Goal: Task Accomplishment & Management: Manage account settings

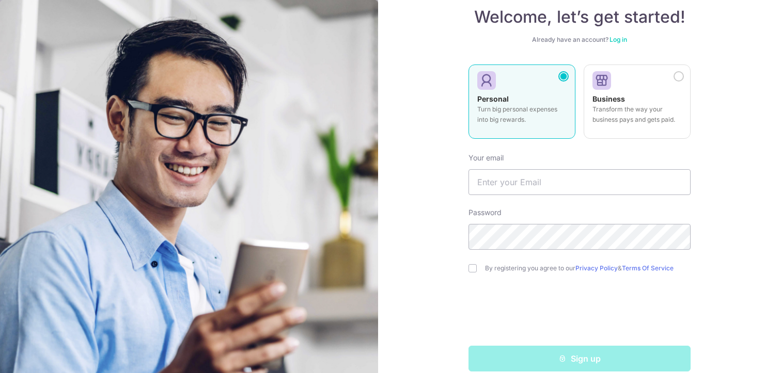
scroll to position [77, 0]
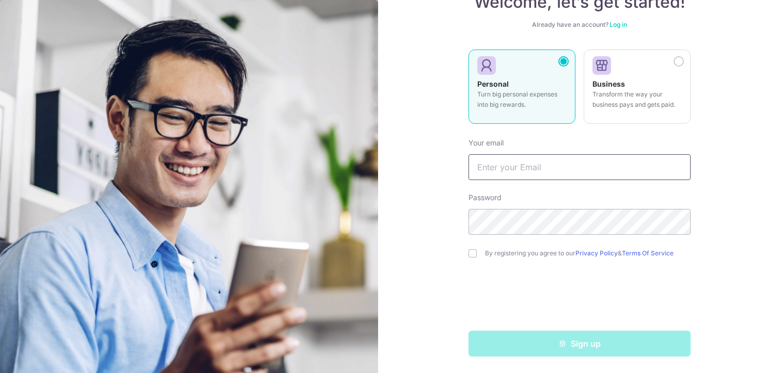
click at [511, 171] on input "text" at bounding box center [579, 167] width 222 height 26
click at [543, 165] on input "text" at bounding box center [579, 167] width 222 height 26
click at [615, 21] on link "Log in" at bounding box center [618, 25] width 18 height 8
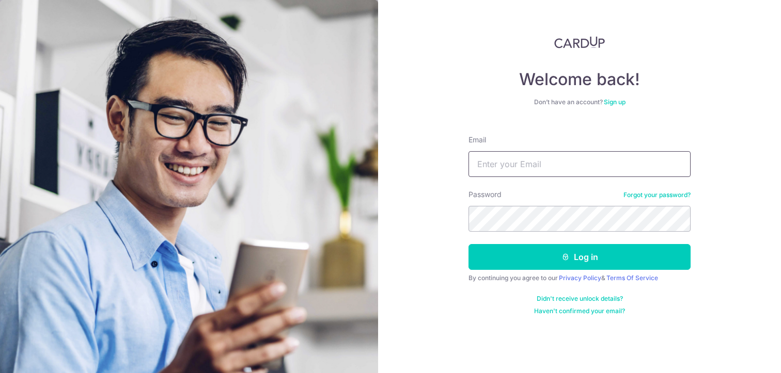
click at [538, 167] on input "Email" at bounding box center [579, 164] width 222 height 26
type input "bernicet@hotmail.com"
click at [468, 244] on button "Log in" at bounding box center [579, 257] width 222 height 26
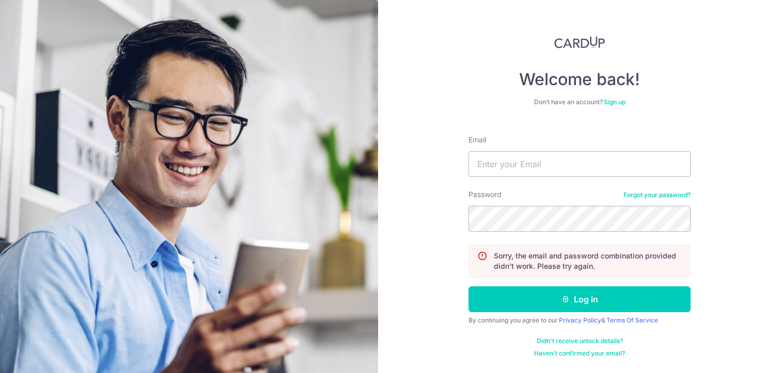
click at [608, 105] on link "Sign up" at bounding box center [615, 102] width 22 height 8
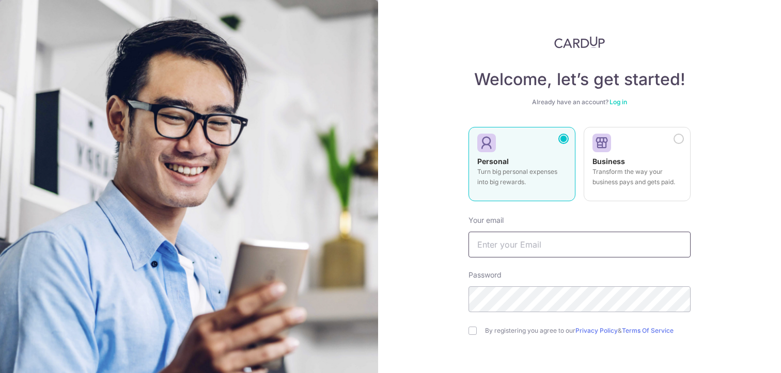
click at [531, 255] on input "text" at bounding box center [579, 245] width 222 height 26
type input "[EMAIL_ADDRESS][DOMAIN_NAME]"
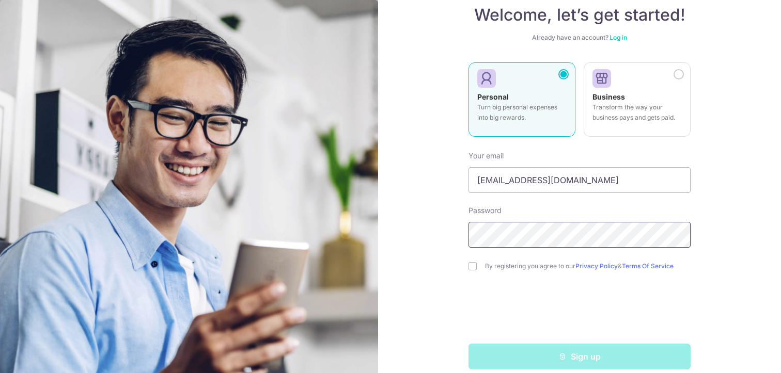
scroll to position [77, 0]
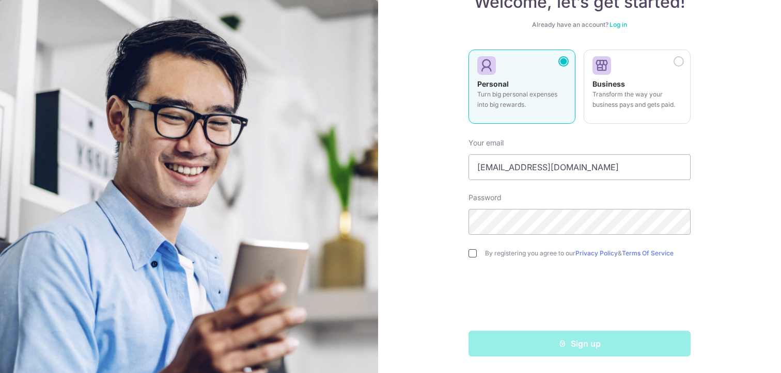
click at [471, 254] on input "checkbox" at bounding box center [472, 253] width 8 height 8
checkbox input "true"
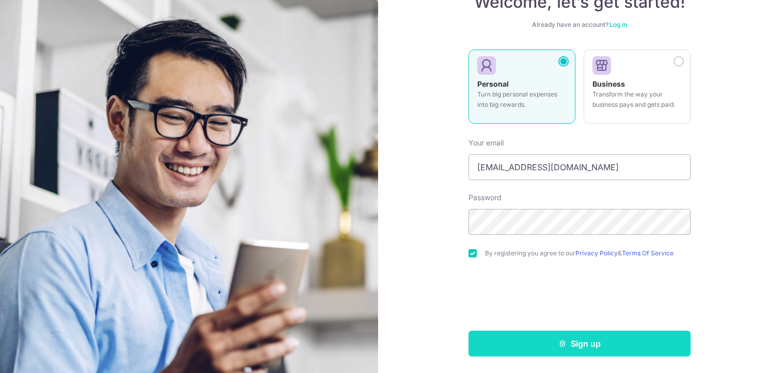
click at [581, 349] on button "Sign up" at bounding box center [579, 344] width 222 height 26
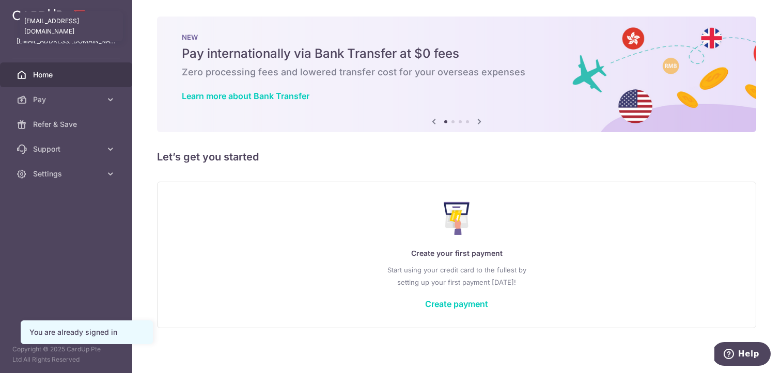
click at [81, 42] on p "[EMAIL_ADDRESS][DOMAIN_NAME]" at bounding box center [66, 41] width 99 height 10
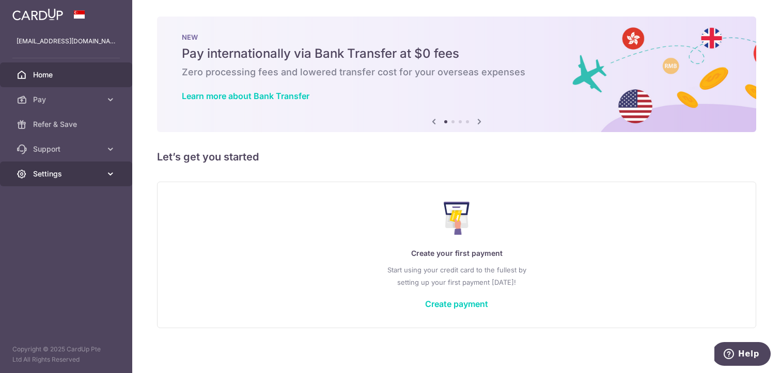
click at [54, 174] on span "Settings" at bounding box center [67, 174] width 68 height 10
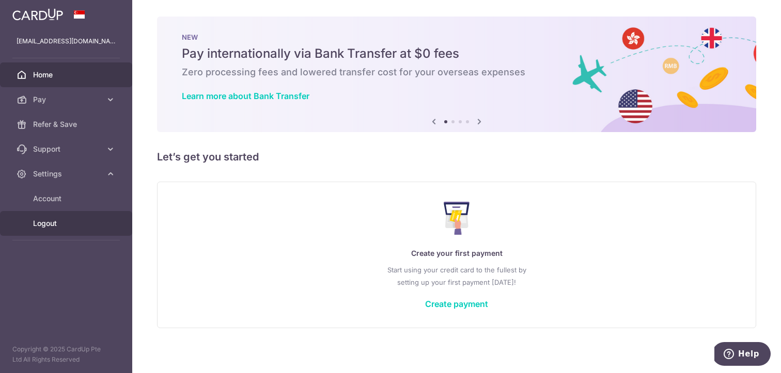
click at [56, 225] on span "Logout" at bounding box center [67, 223] width 68 height 10
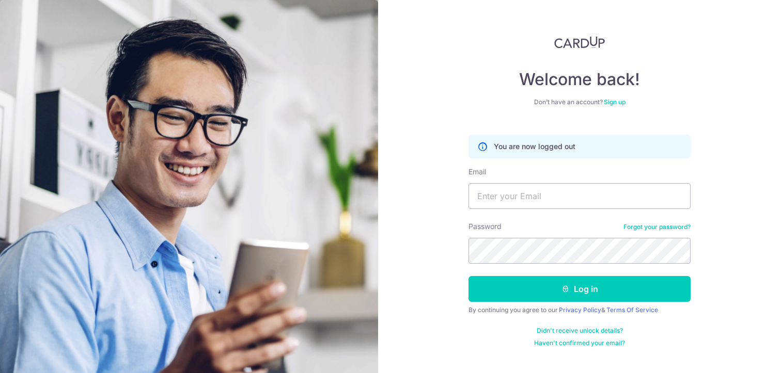
click at [676, 227] on link "Forgot your password?" at bounding box center [656, 227] width 67 height 8
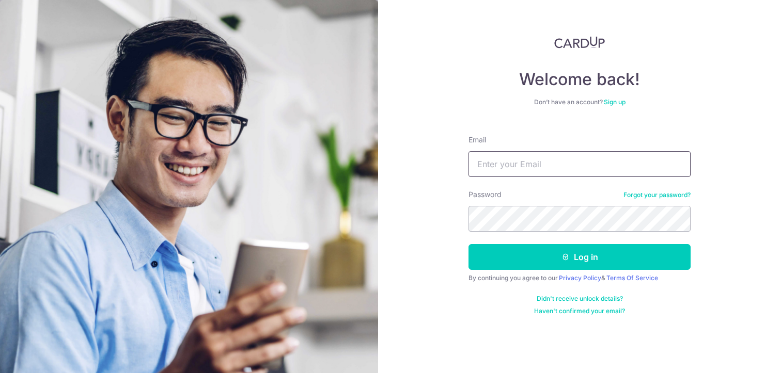
click at [523, 175] on input "Email" at bounding box center [579, 164] width 222 height 26
type input "[EMAIL_ADDRESS][DOMAIN_NAME]"
click at [468, 244] on button "Log in" at bounding box center [579, 257] width 222 height 26
